Goal: Navigation & Orientation: Find specific page/section

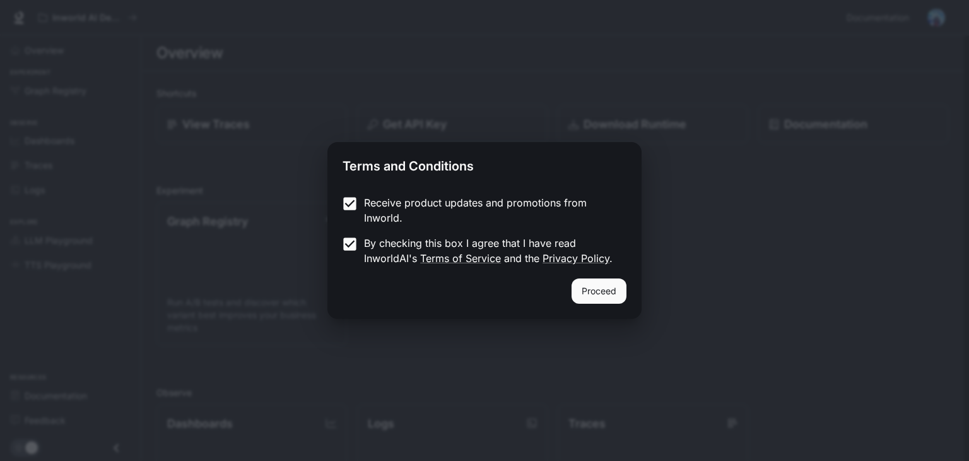
click at [601, 296] on button "Proceed" at bounding box center [599, 290] width 55 height 25
click at [601, 296] on div "Graph Registry Run A/B tests and discover which variant best improves your busi…" at bounding box center [547, 268] width 803 height 153
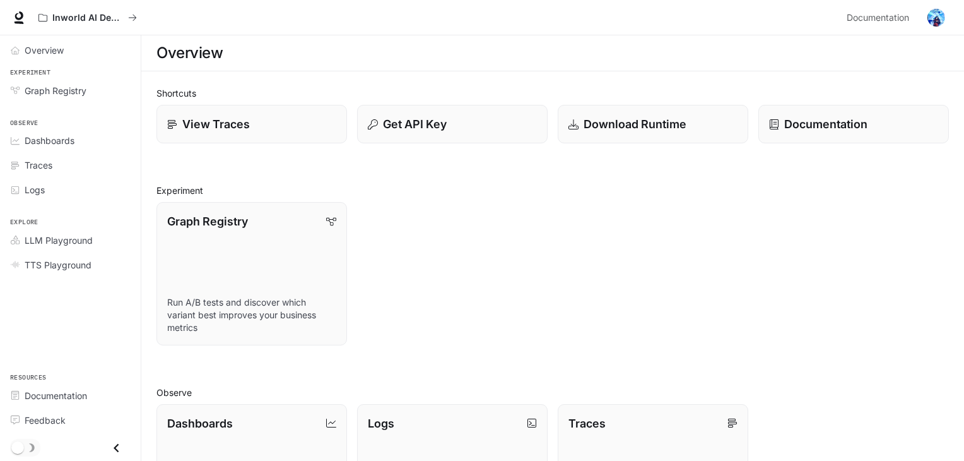
click at [487, 223] on div "Graph Registry Run A/B tests and discover which variant best improves your busi…" at bounding box center [547, 268] width 803 height 153
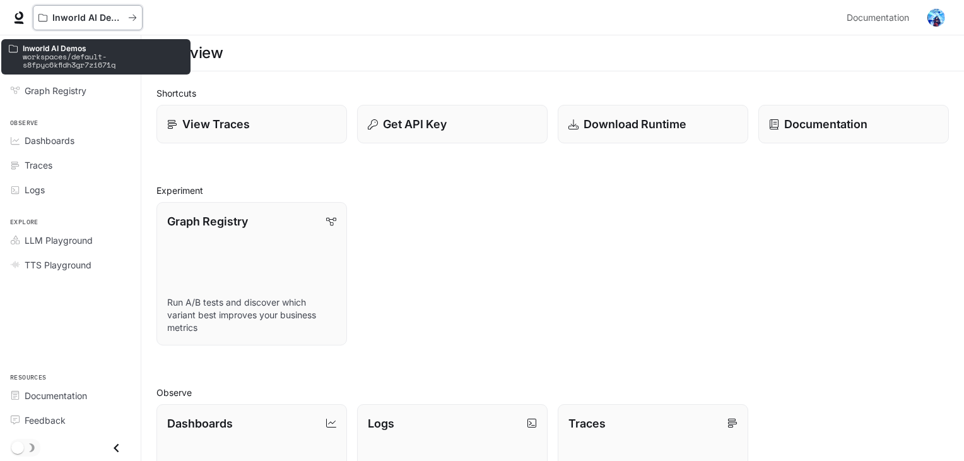
click at [142, 13] on div "Inworld AI Demos" at bounding box center [437, 17] width 809 height 25
click at [123, 25] on button "Inworld AI Demos" at bounding box center [88, 17] width 110 height 25
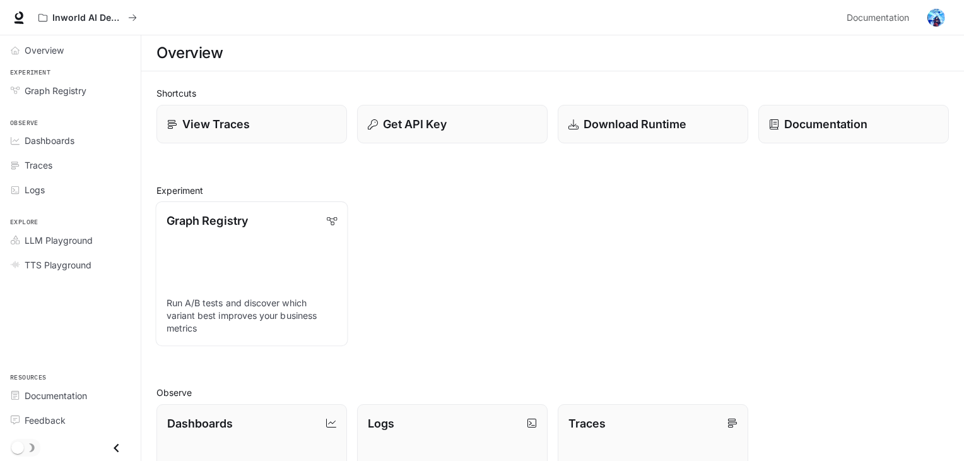
click at [251, 272] on link "Graph Registry Run A/B tests and discover which variant best improves your busi…" at bounding box center [251, 273] width 192 height 145
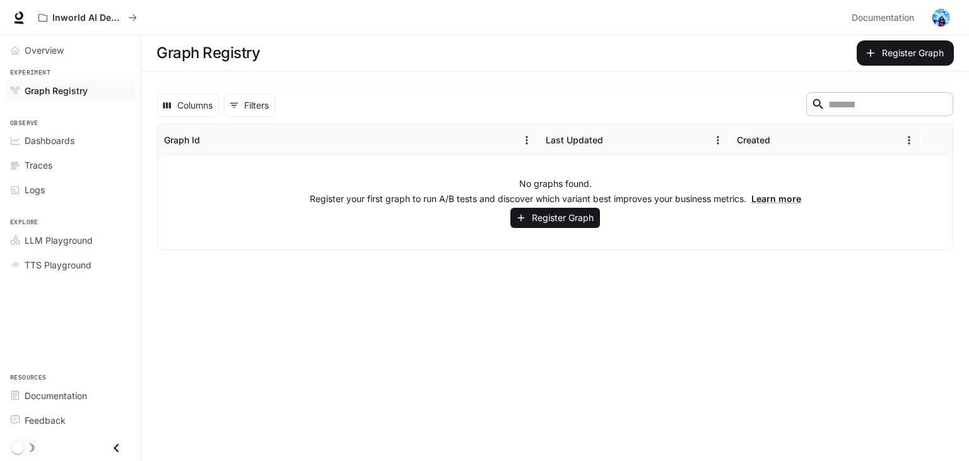
click at [829, 101] on input "Search" at bounding box center [879, 104] width 101 height 15
